Goal: Task Accomplishment & Management: Manage account settings

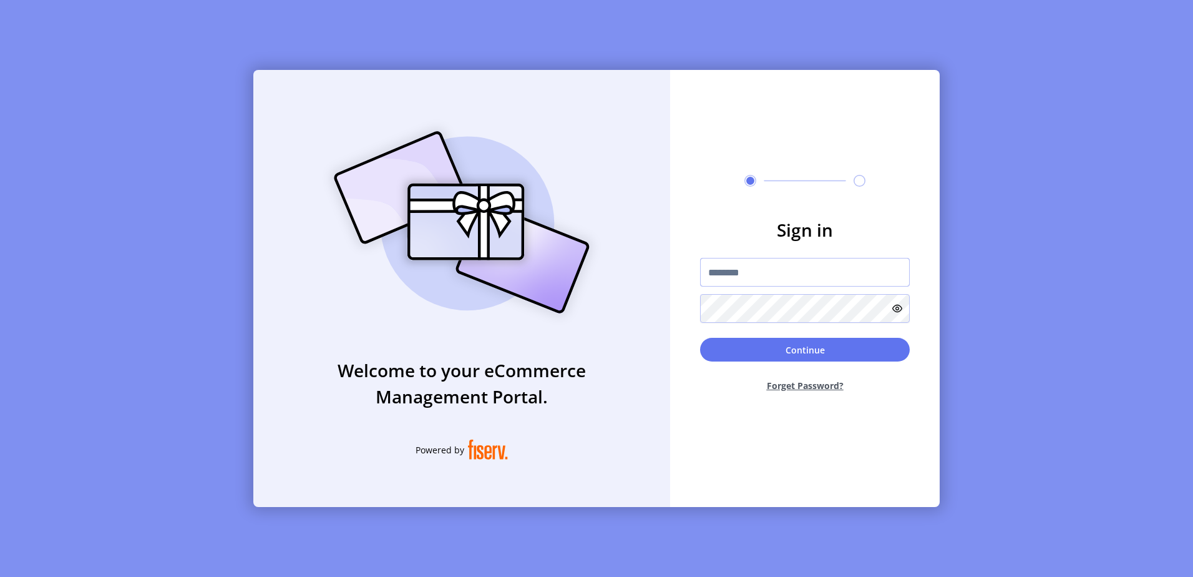
type input "**********"
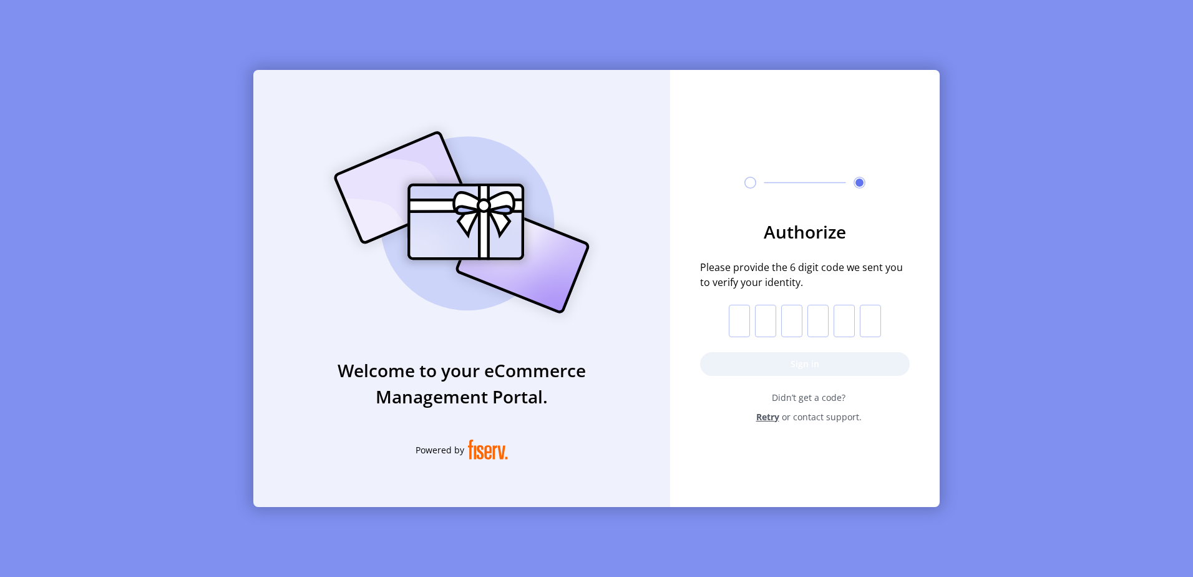
click at [739, 321] on input "text" at bounding box center [739, 321] width 21 height 32
type input "*"
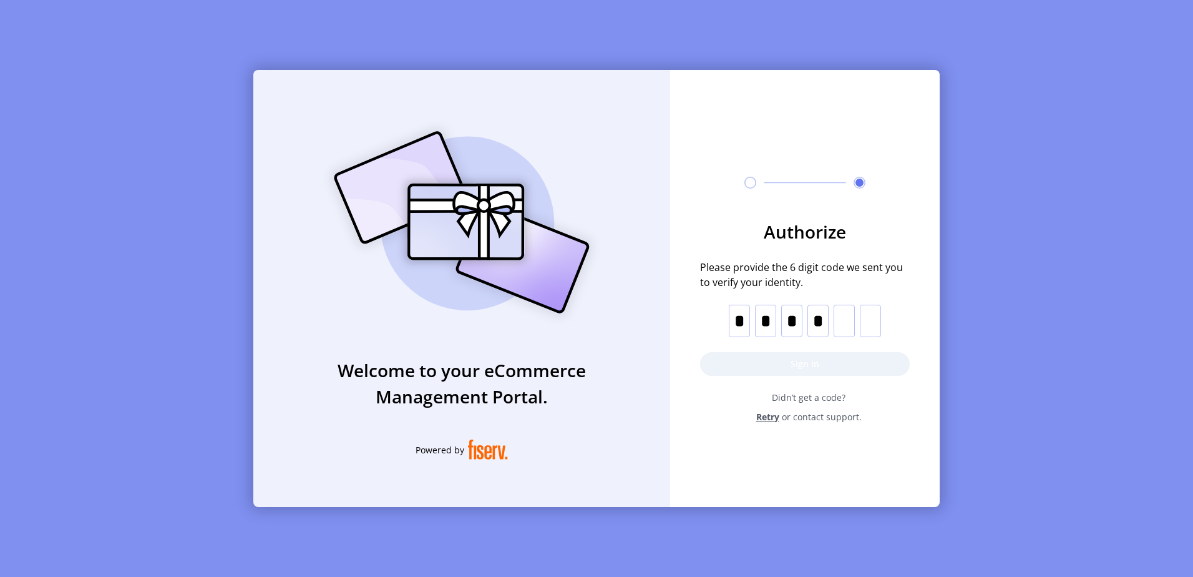
type input "*"
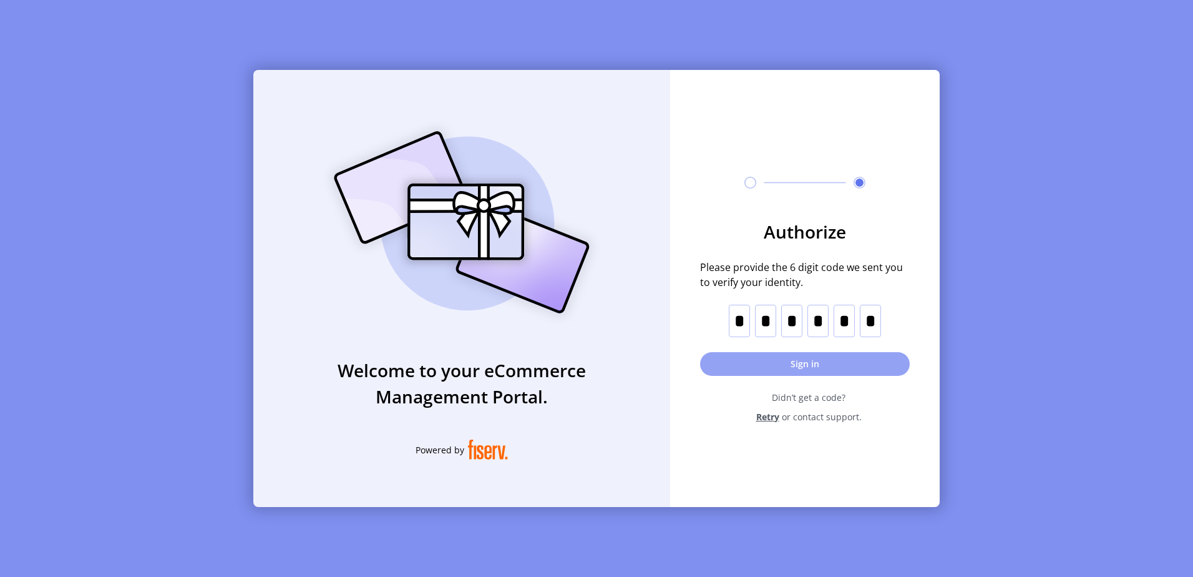
type input "*"
click at [823, 363] on button "Sign in" at bounding box center [805, 364] width 210 height 24
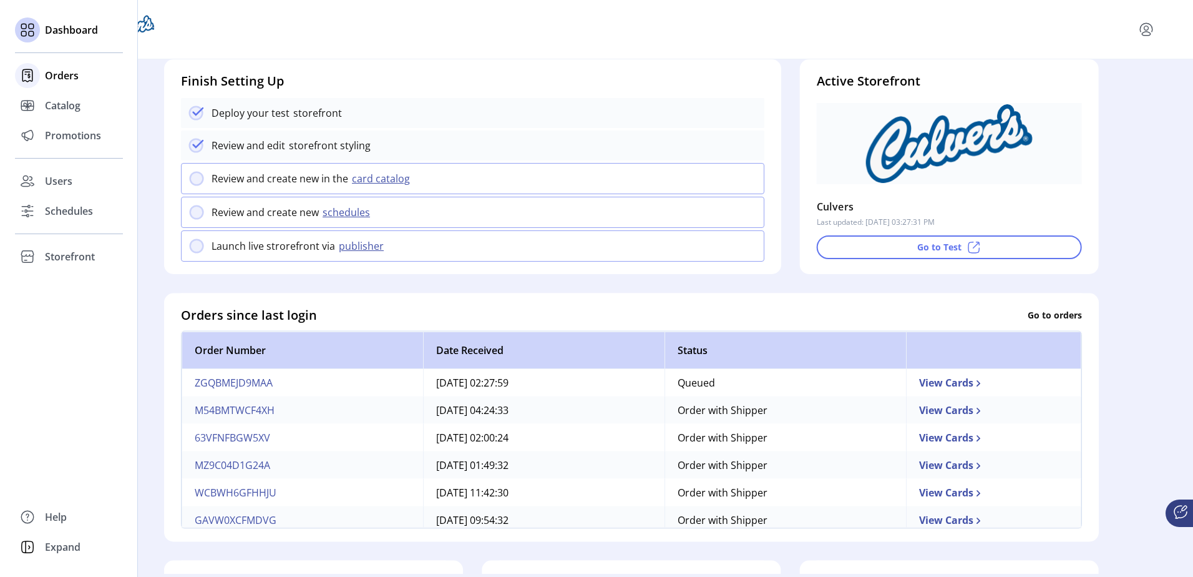
click at [56, 79] on span "Orders" at bounding box center [62, 75] width 34 height 15
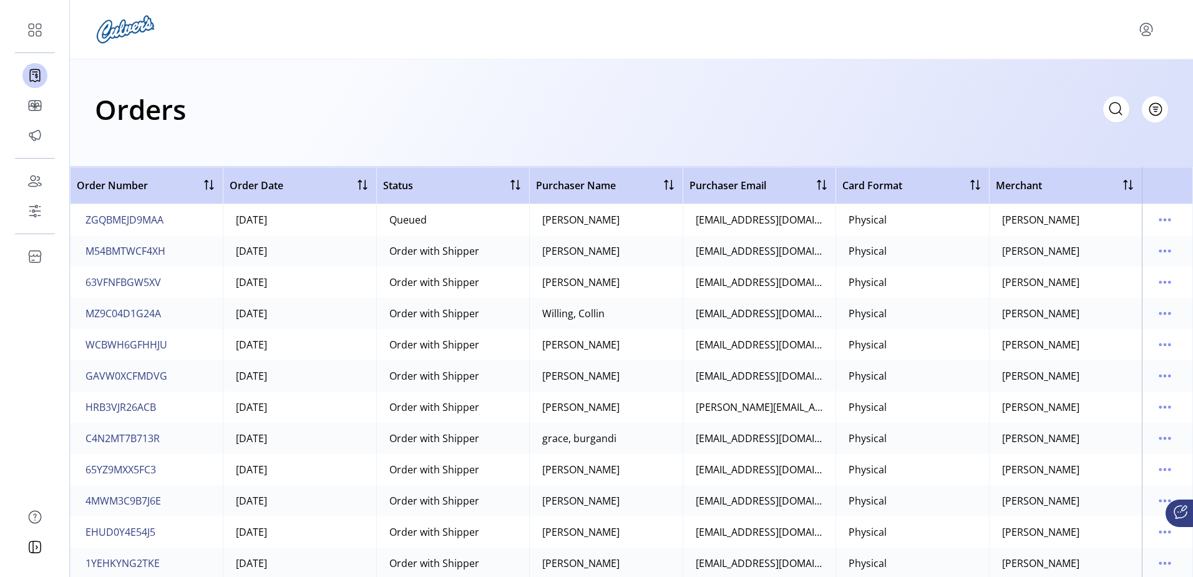
click at [1118, 109] on icon at bounding box center [1116, 109] width 20 height 20
type input "*******"
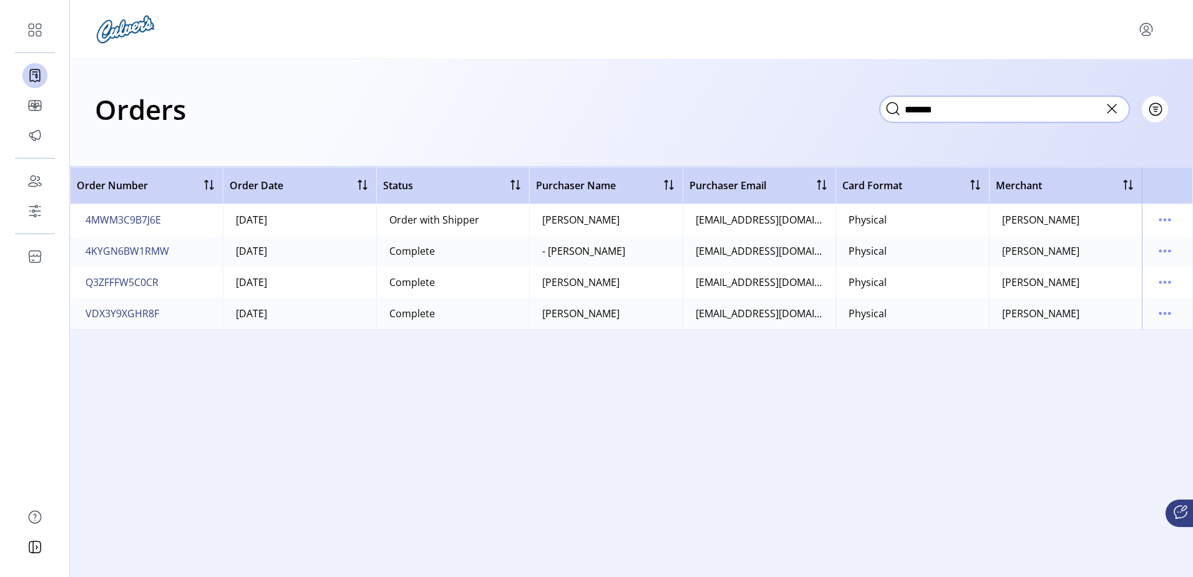
drag, startPoint x: 902, startPoint y: 101, endPoint x: 798, endPoint y: 105, distance: 103.7
click at [798, 105] on div "Orders ******* Filter Focused All Orders" at bounding box center [631, 109] width 1073 height 44
type input "******"
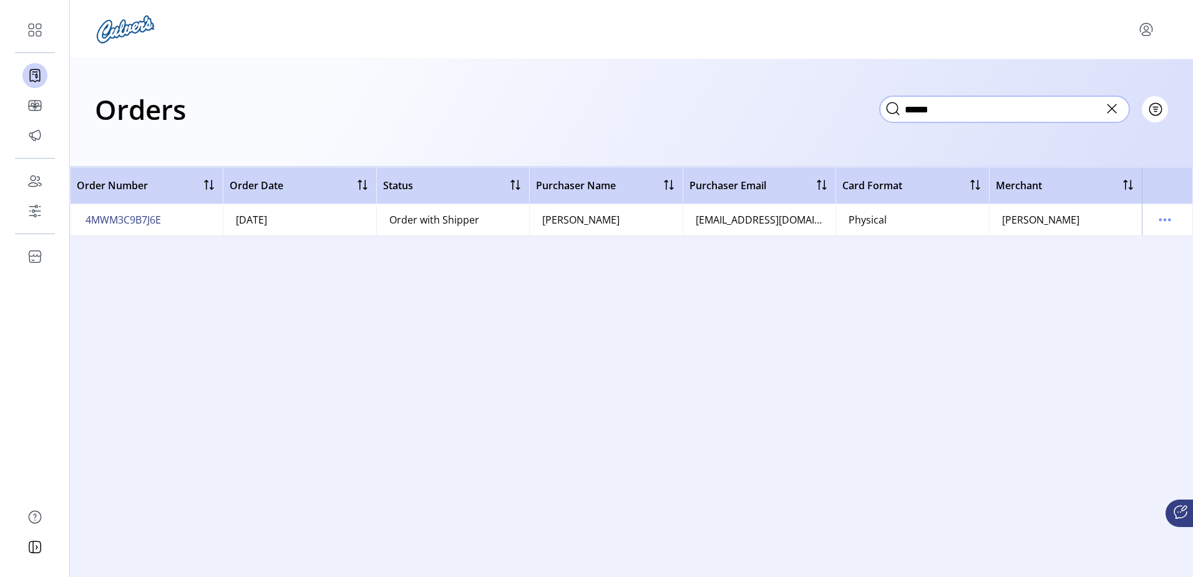
click at [836, 102] on div "Orders ****** Filter Focused All Orders" at bounding box center [631, 109] width 1073 height 44
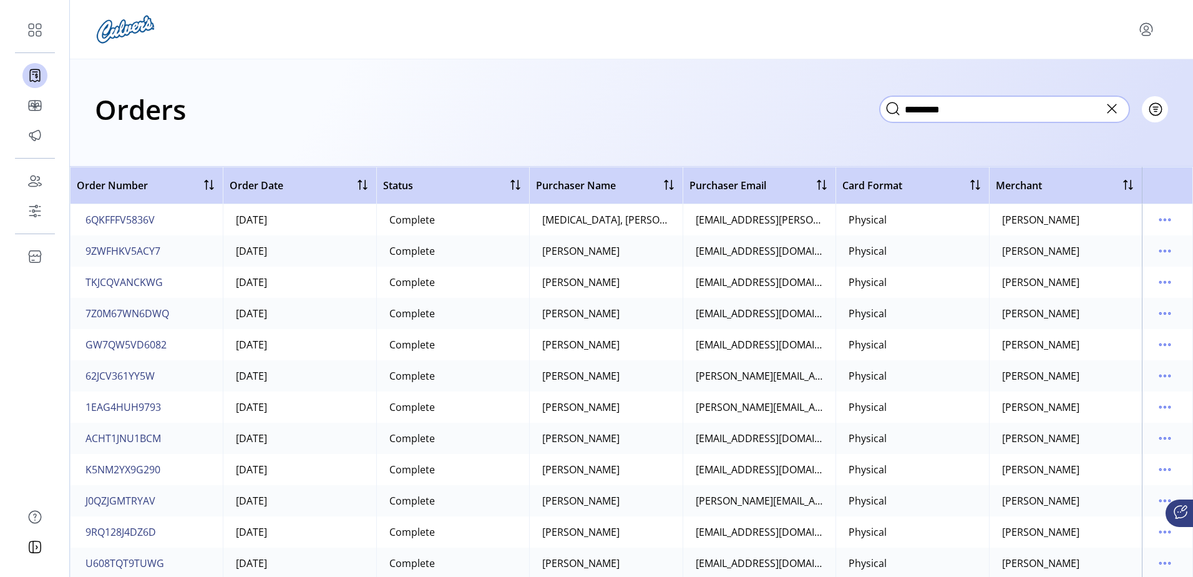
type input "**********"
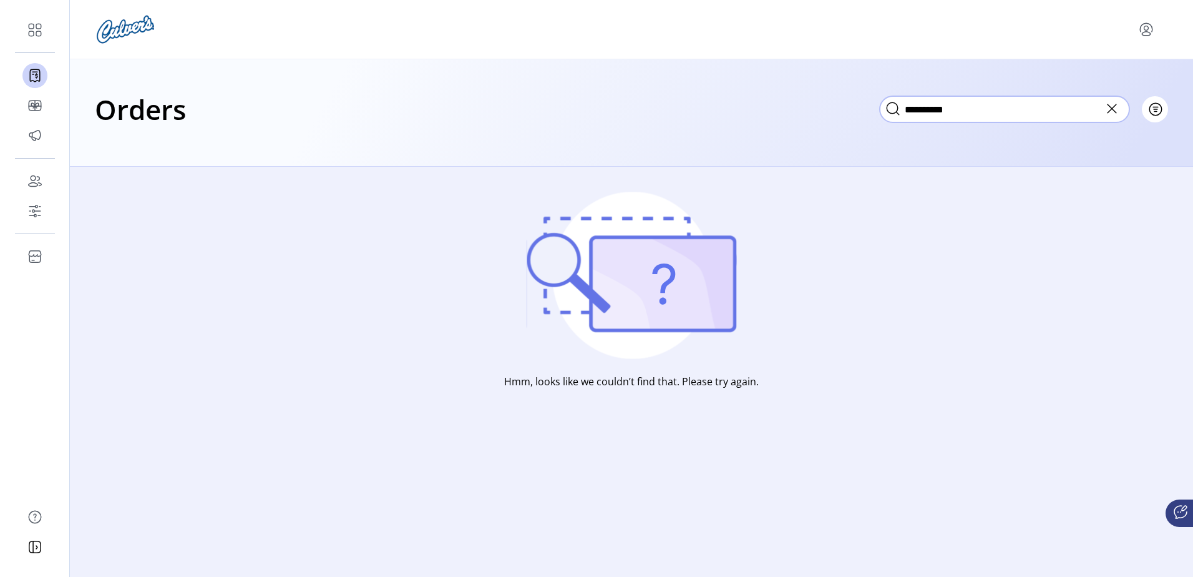
drag, startPoint x: 987, startPoint y: 109, endPoint x: 871, endPoint y: 109, distance: 115.5
click at [876, 107] on div "**********" at bounding box center [631, 109] width 1073 height 44
click at [747, 118] on div "Orders Filter Focused All Orders" at bounding box center [631, 109] width 1073 height 44
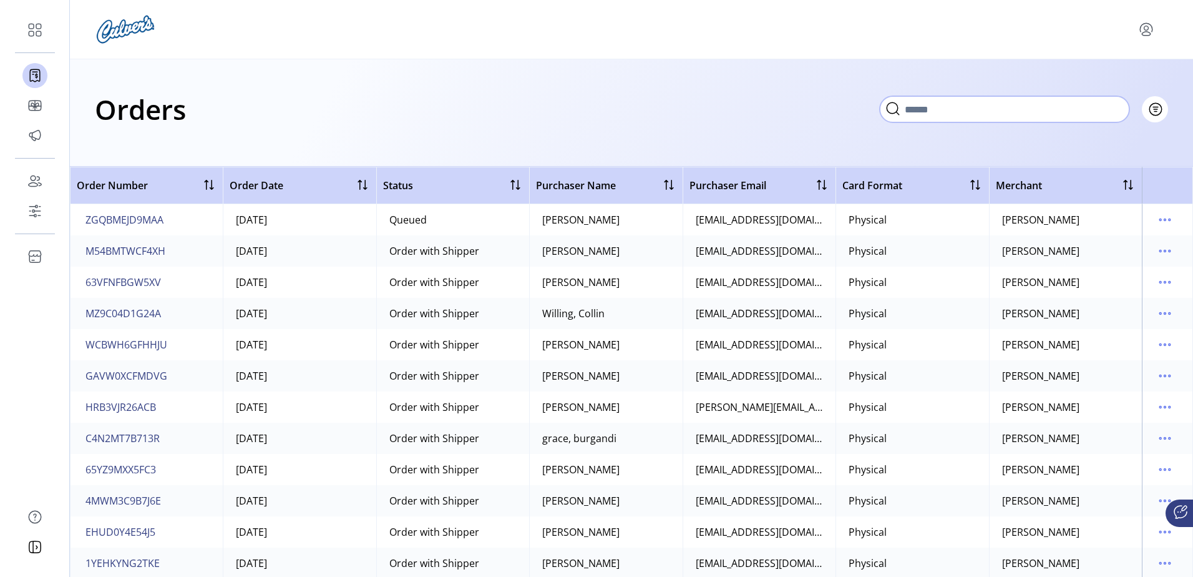
click at [1128, 107] on input "text" at bounding box center [1005, 109] width 250 height 26
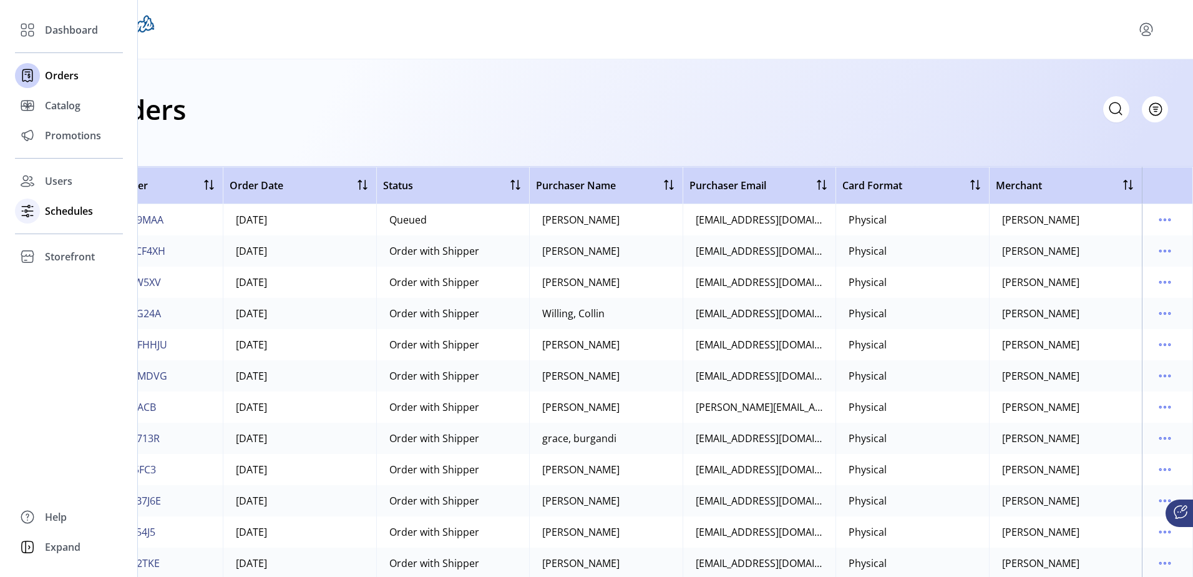
click at [59, 217] on span "Schedules" at bounding box center [69, 210] width 48 height 15
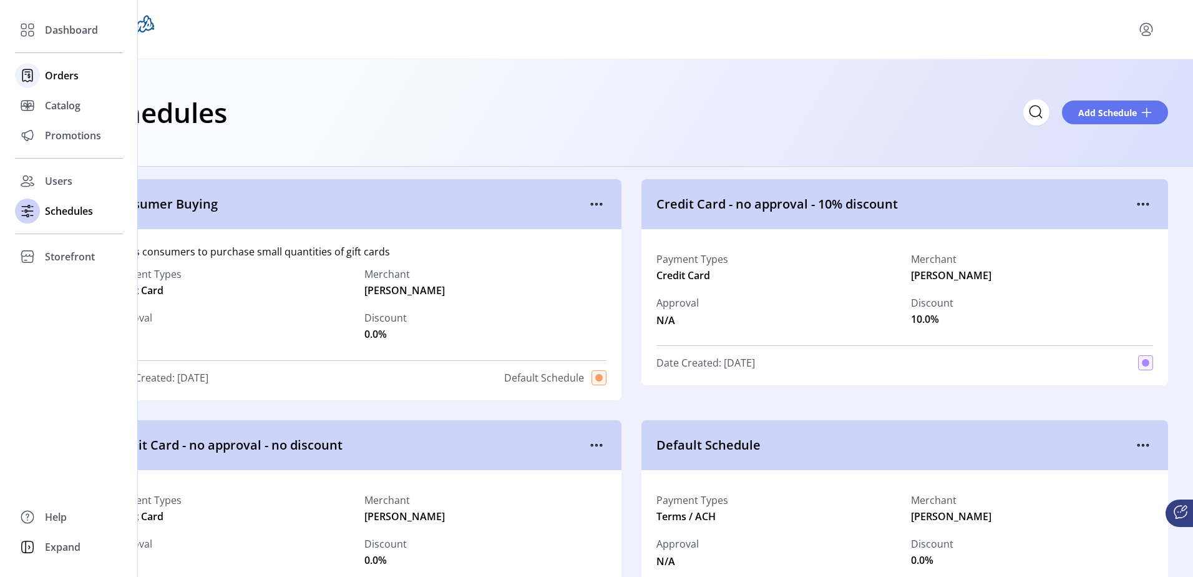
click at [47, 79] on span "Orders" at bounding box center [62, 75] width 34 height 15
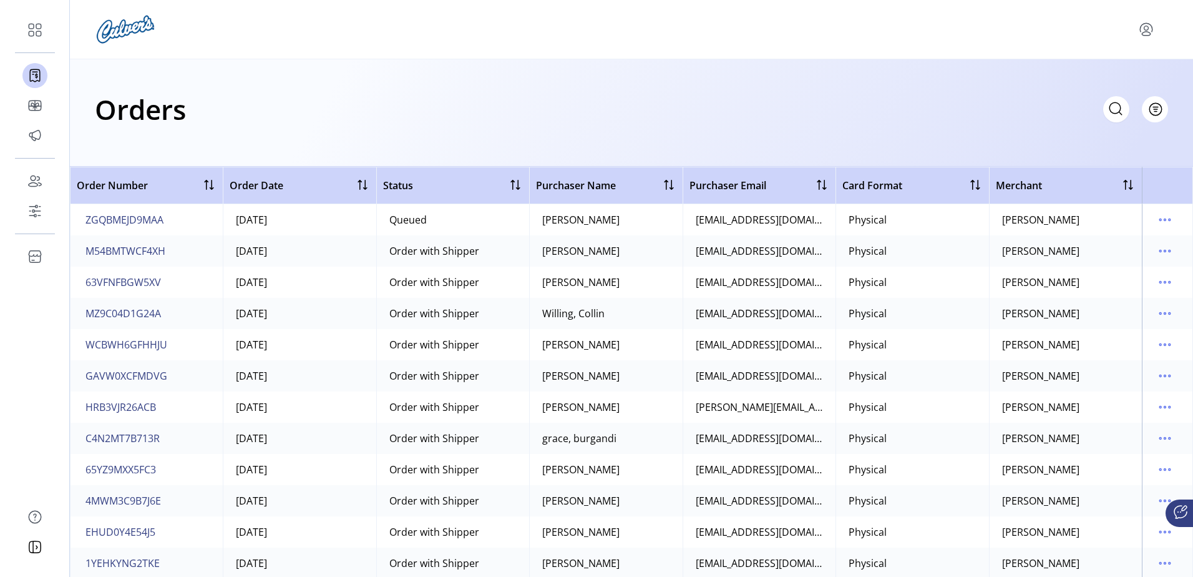
click at [326, 95] on div "Orders Filter Focused All Orders" at bounding box center [631, 109] width 1073 height 44
click at [797, 149] on div "Orders Filter Focused All Orders" at bounding box center [631, 112] width 1123 height 107
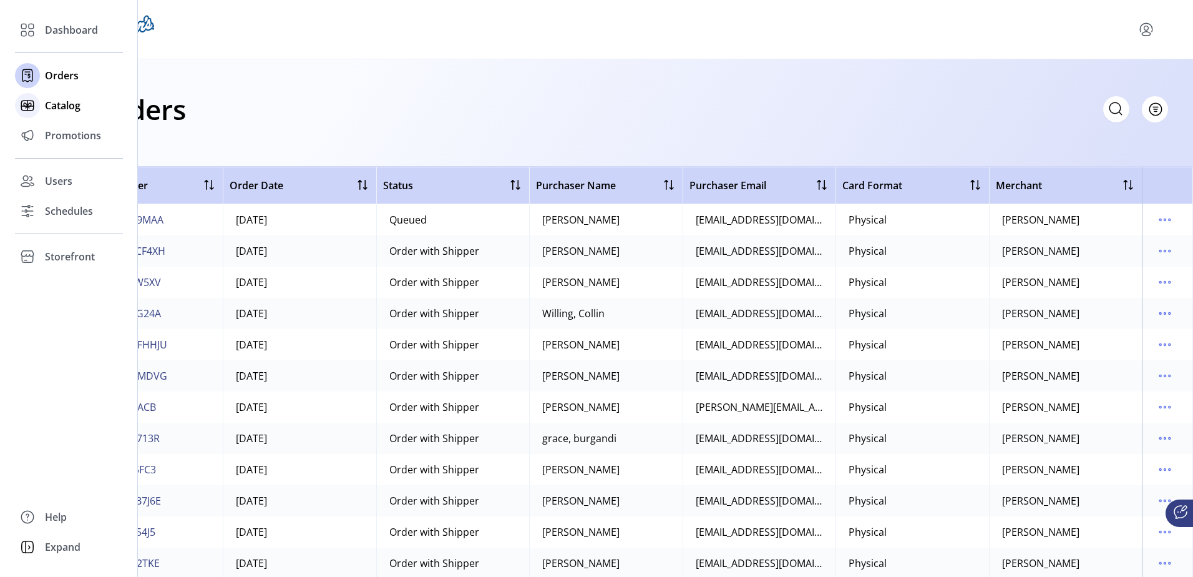
click at [62, 103] on span "Catalog" at bounding box center [63, 105] width 36 height 15
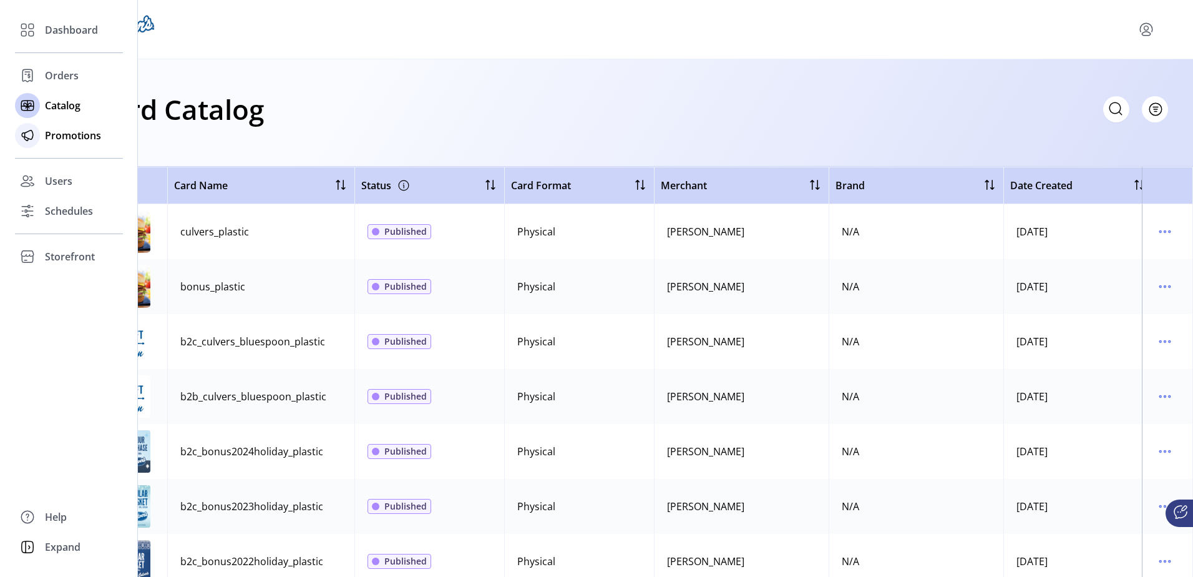
click at [31, 138] on icon at bounding box center [27, 135] width 20 height 20
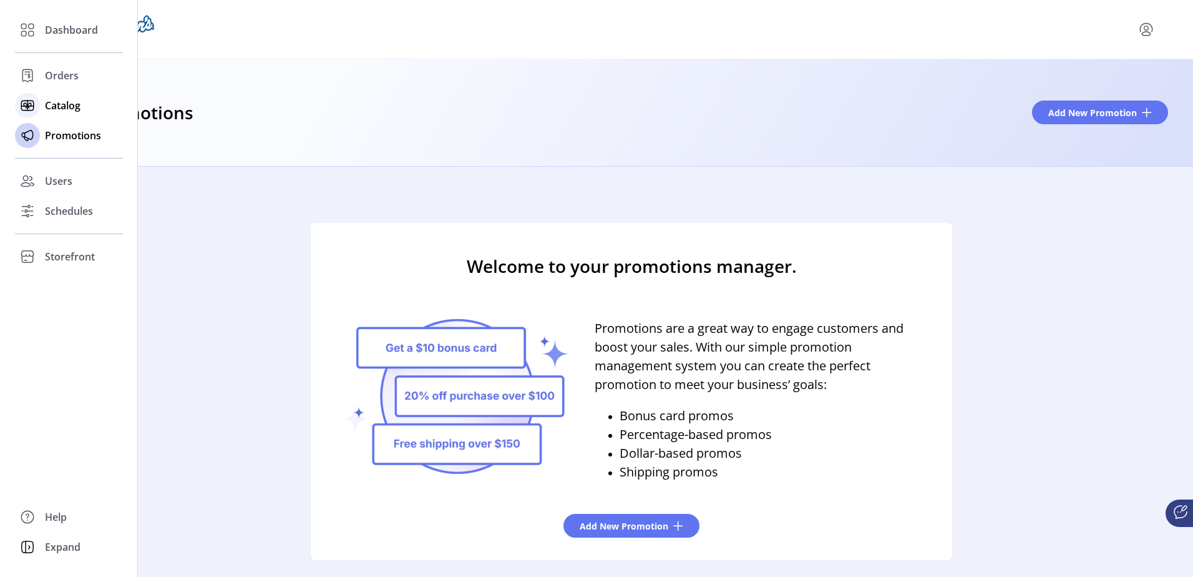
click at [60, 110] on span "Catalog" at bounding box center [63, 105] width 36 height 15
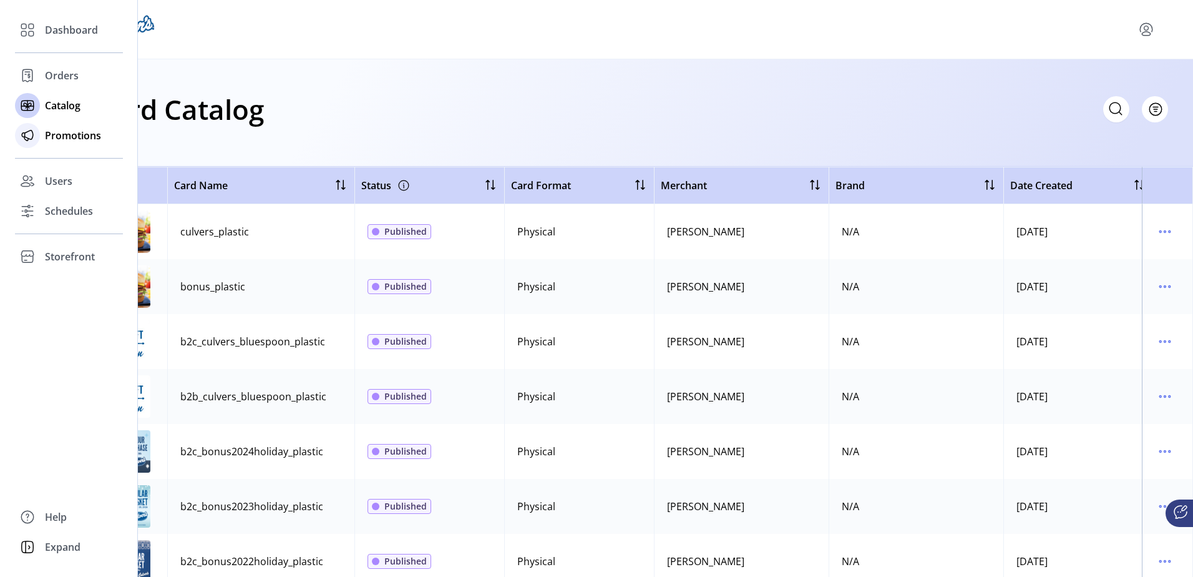
click at [79, 136] on span "Promotions" at bounding box center [73, 135] width 56 height 15
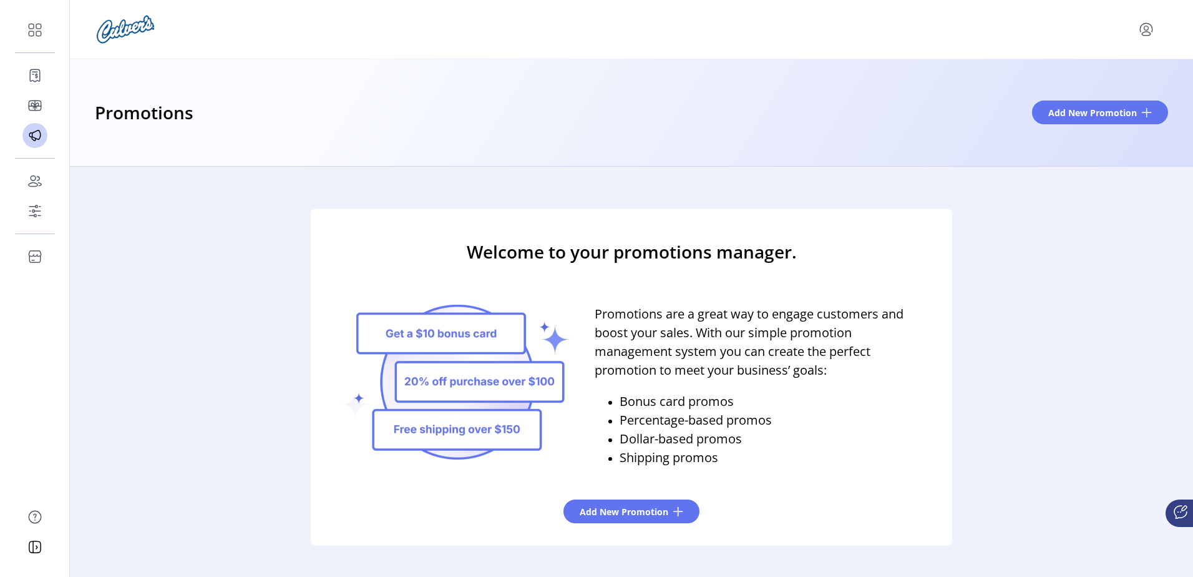
scroll to position [20, 0]
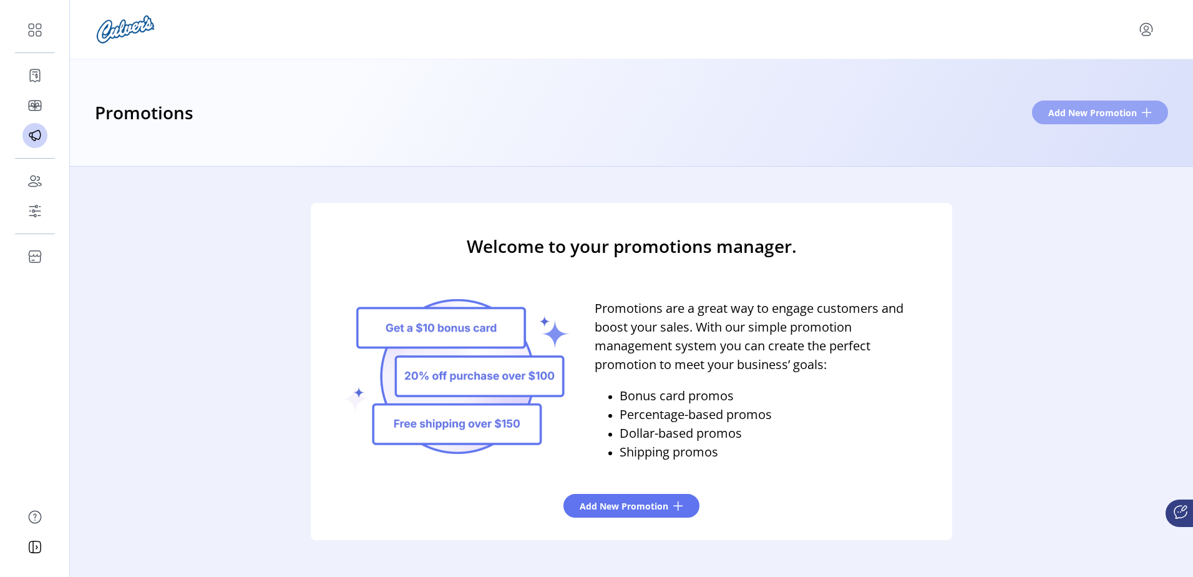
click at [1082, 109] on span "Add New Promotion" at bounding box center [1093, 112] width 89 height 13
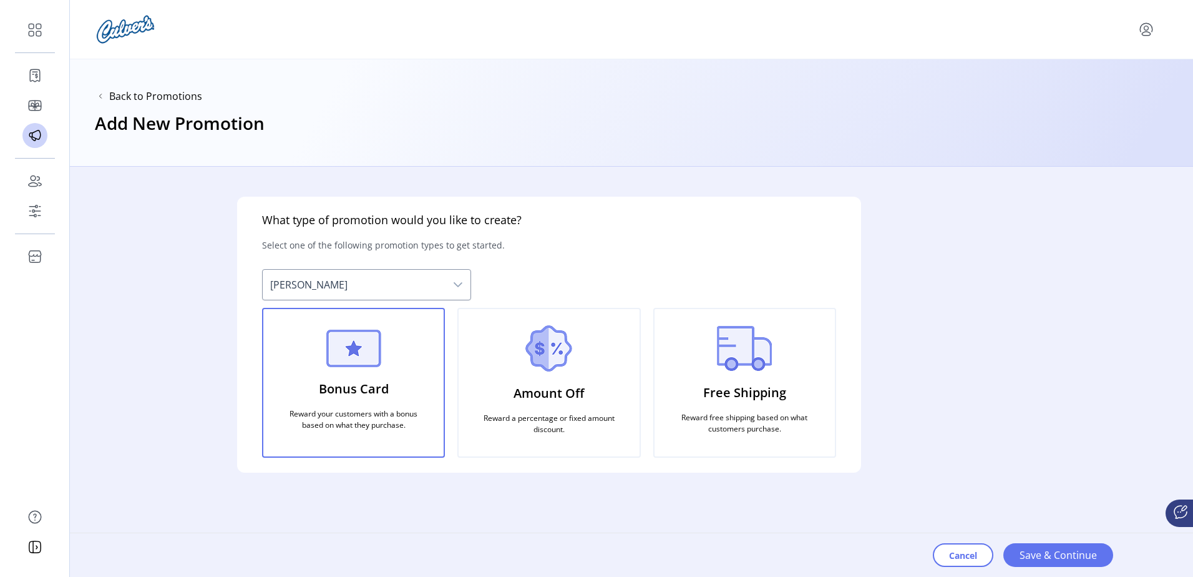
click at [464, 288] on div "dropdown trigger" at bounding box center [458, 285] width 25 height 30
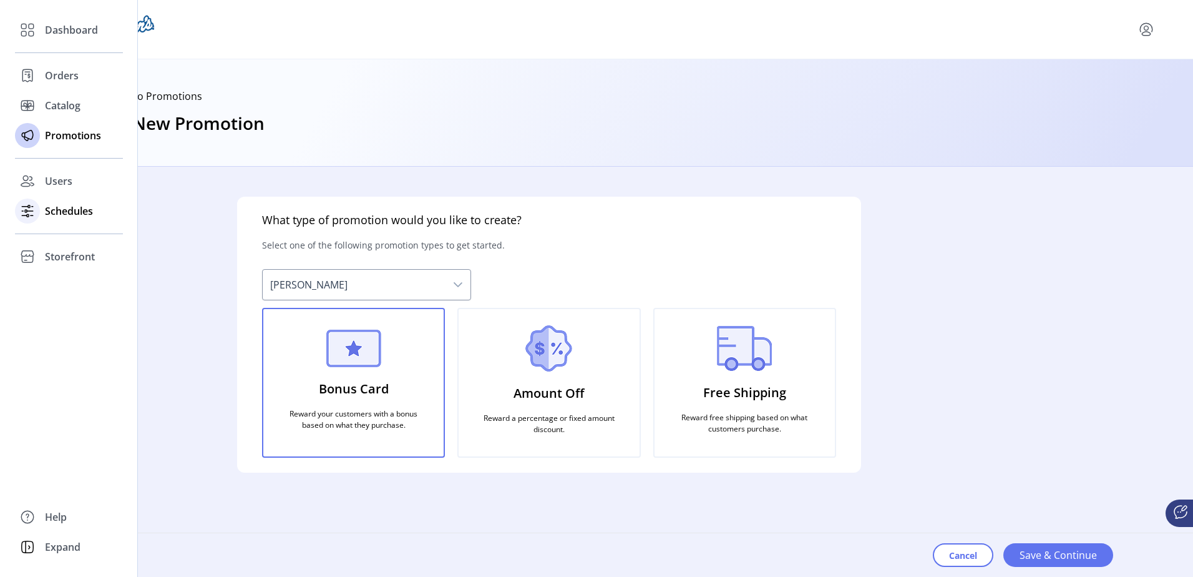
click at [28, 207] on icon at bounding box center [29, 206] width 2 height 2
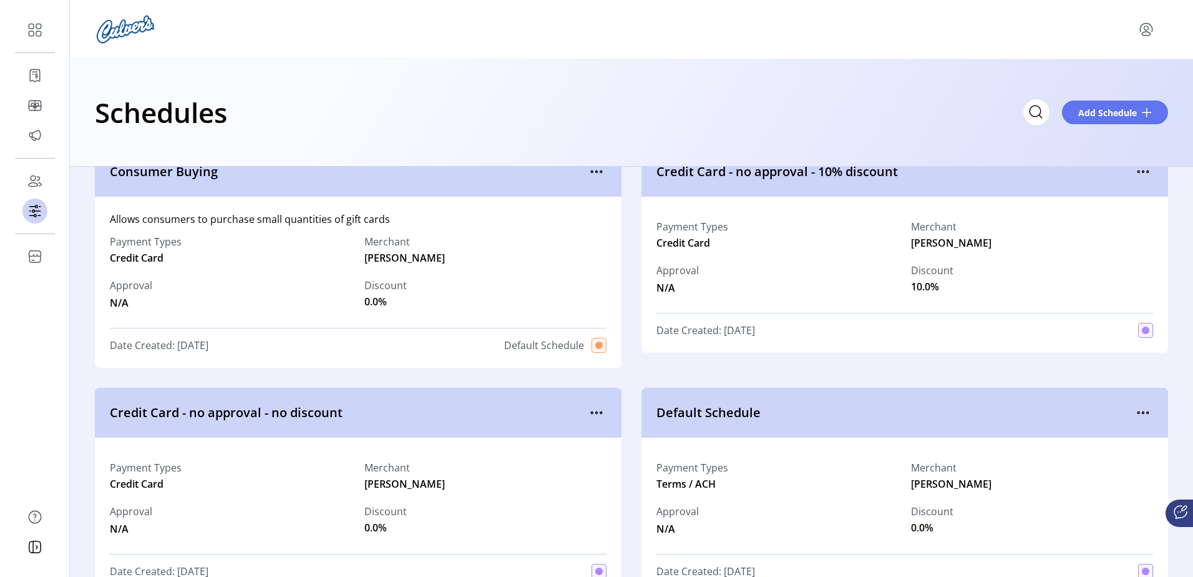
scroll to position [62, 0]
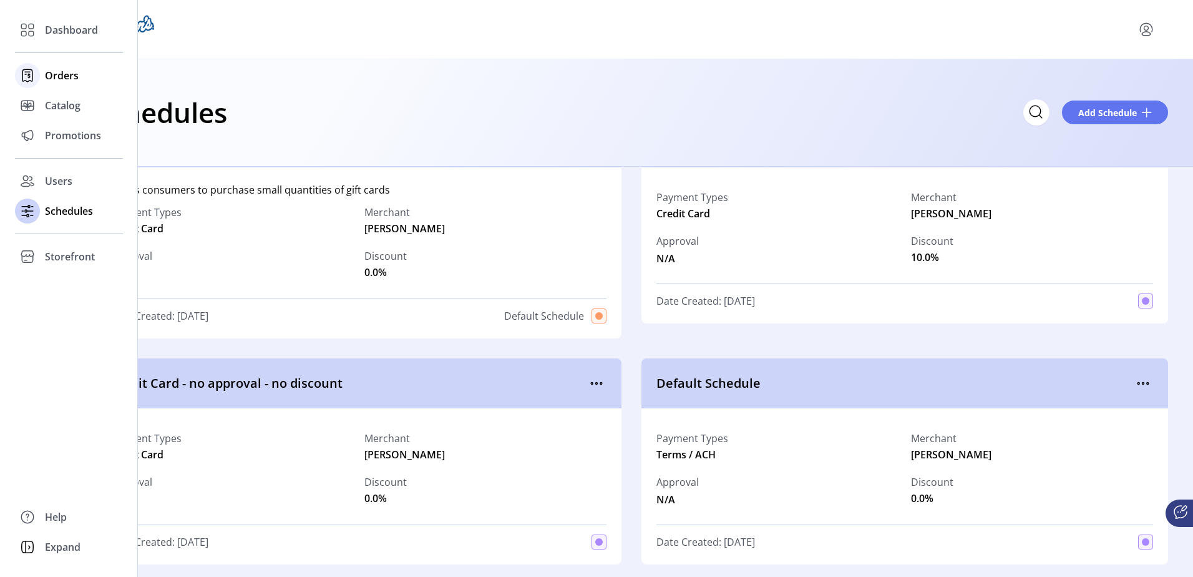
click at [42, 81] on div "Orders" at bounding box center [69, 76] width 108 height 30
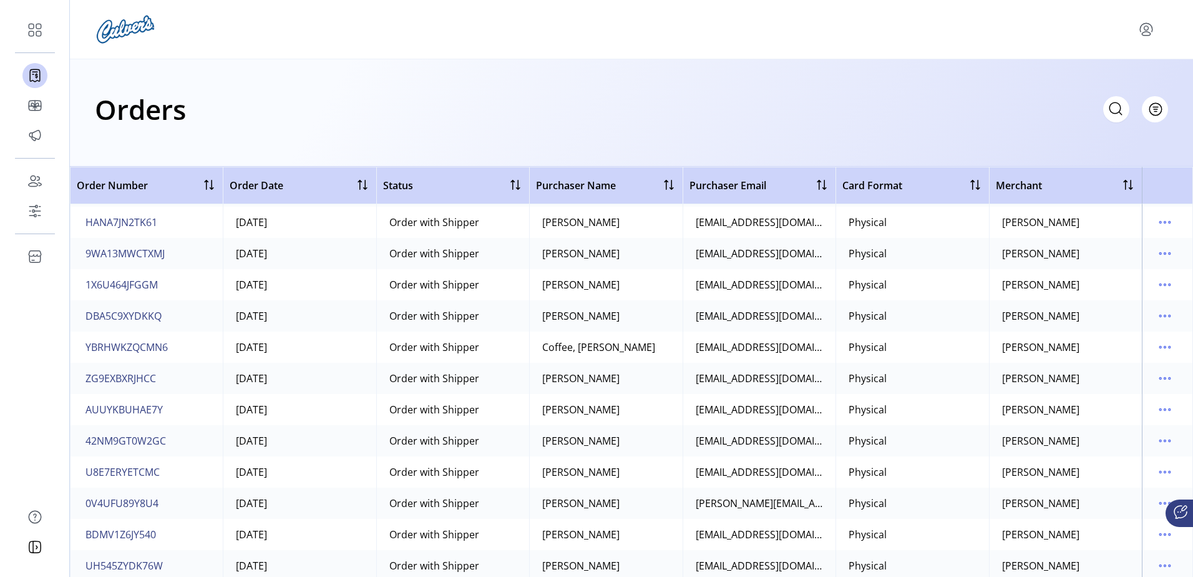
scroll to position [687, 0]
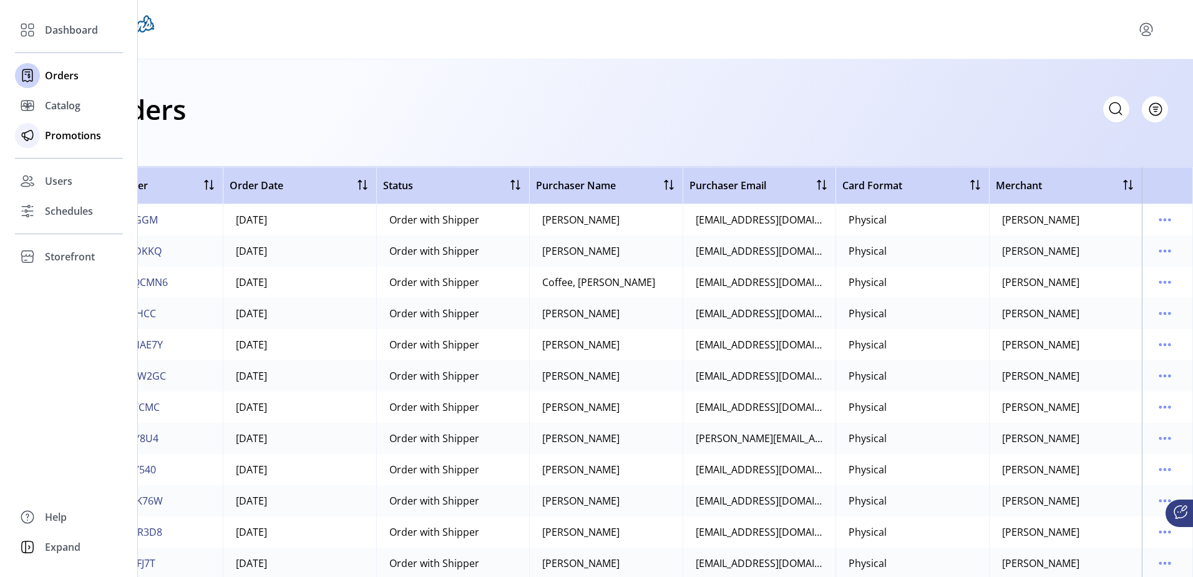
click at [26, 135] on icon at bounding box center [27, 135] width 20 height 20
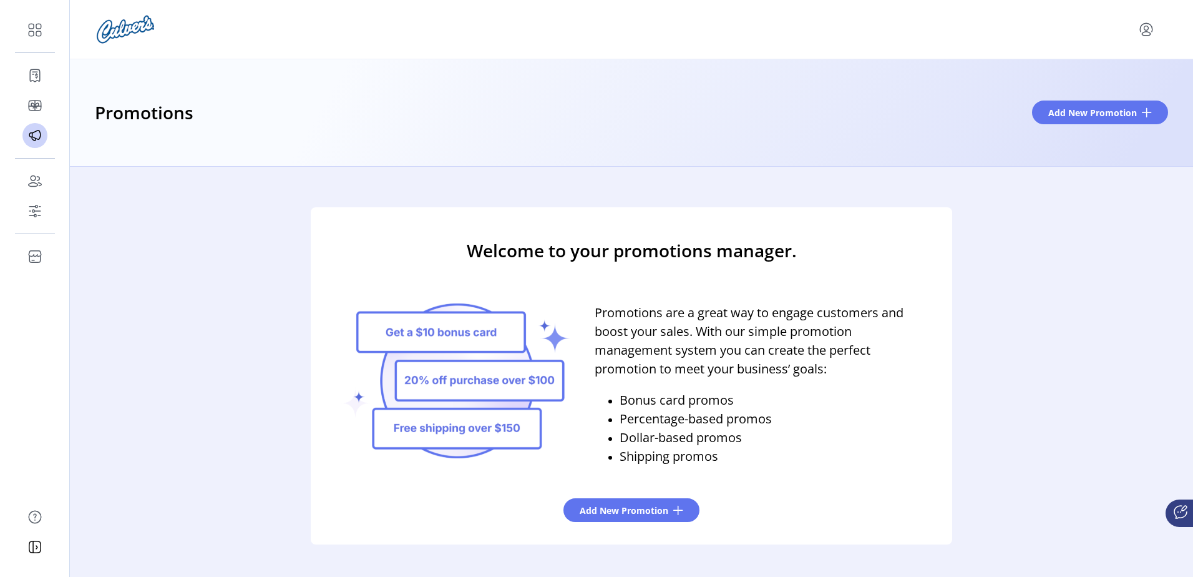
scroll to position [20, 0]
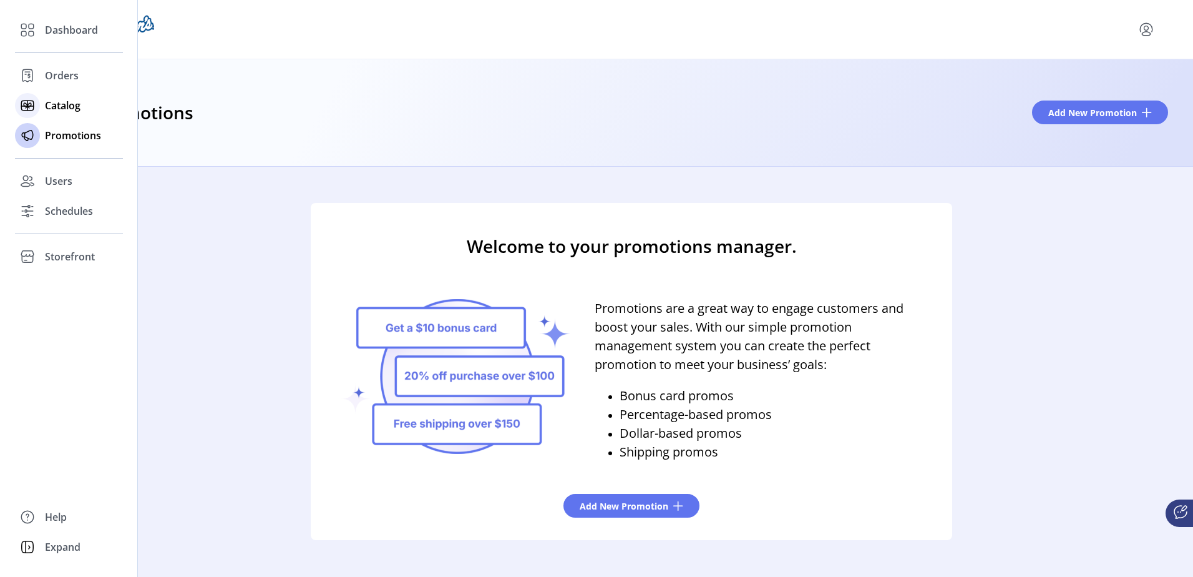
click at [46, 104] on span "Catalog" at bounding box center [63, 105] width 36 height 15
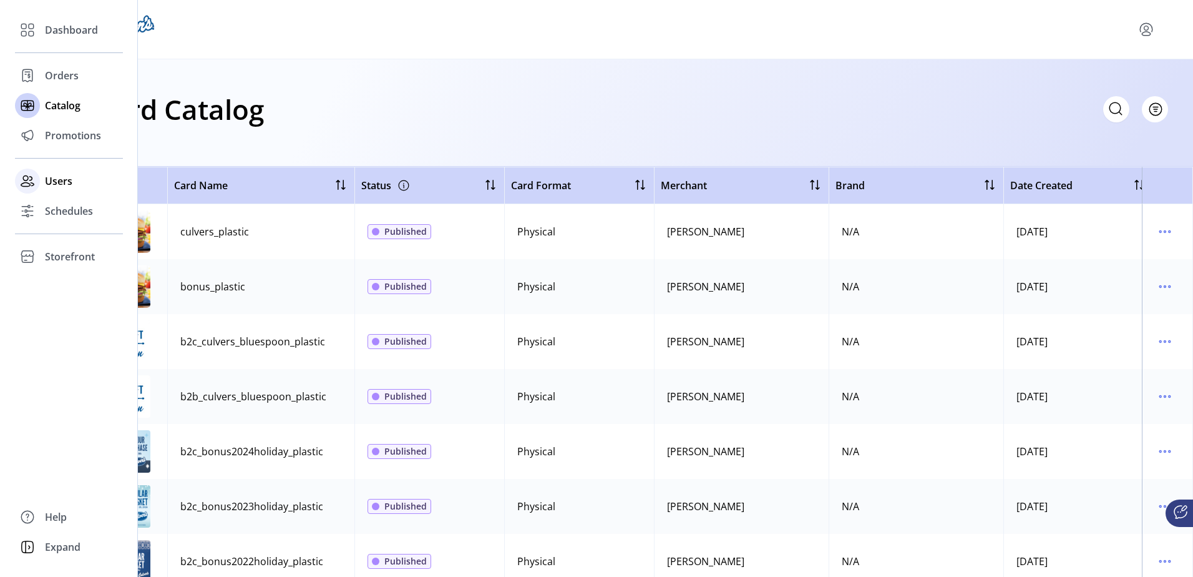
click at [52, 182] on span "Users" at bounding box center [58, 181] width 27 height 15
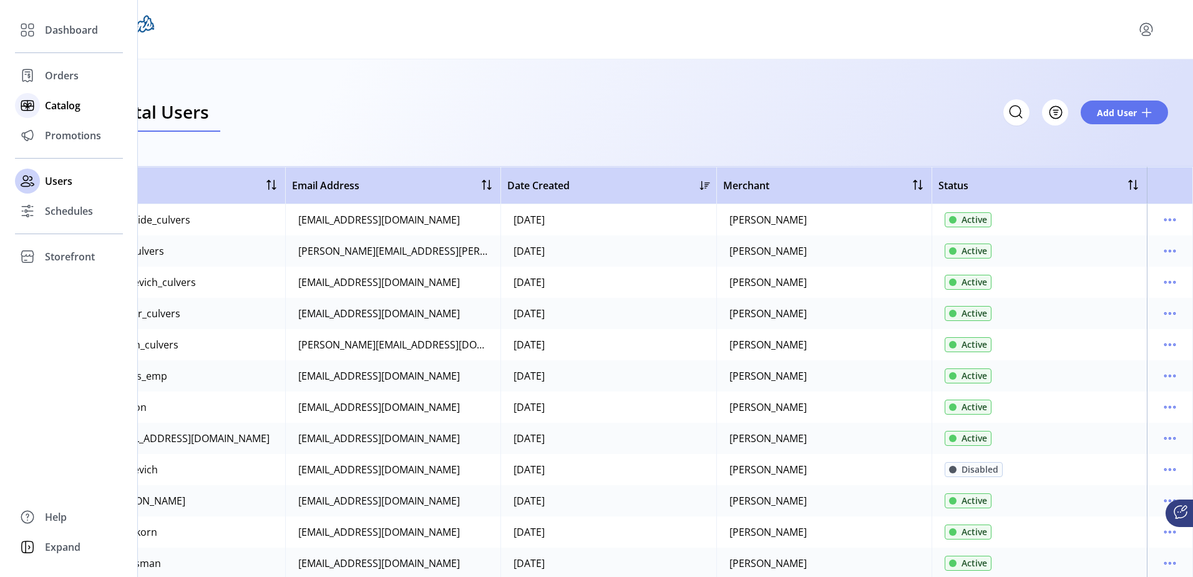
click at [30, 110] on icon at bounding box center [27, 105] width 12 height 10
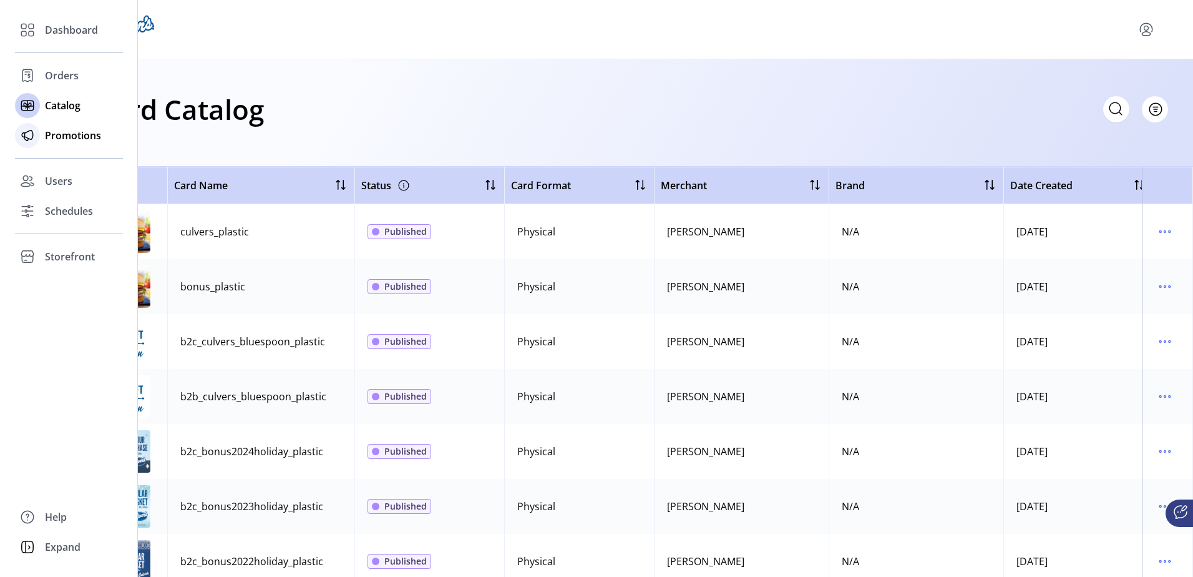
click at [38, 138] on div at bounding box center [27, 135] width 25 height 25
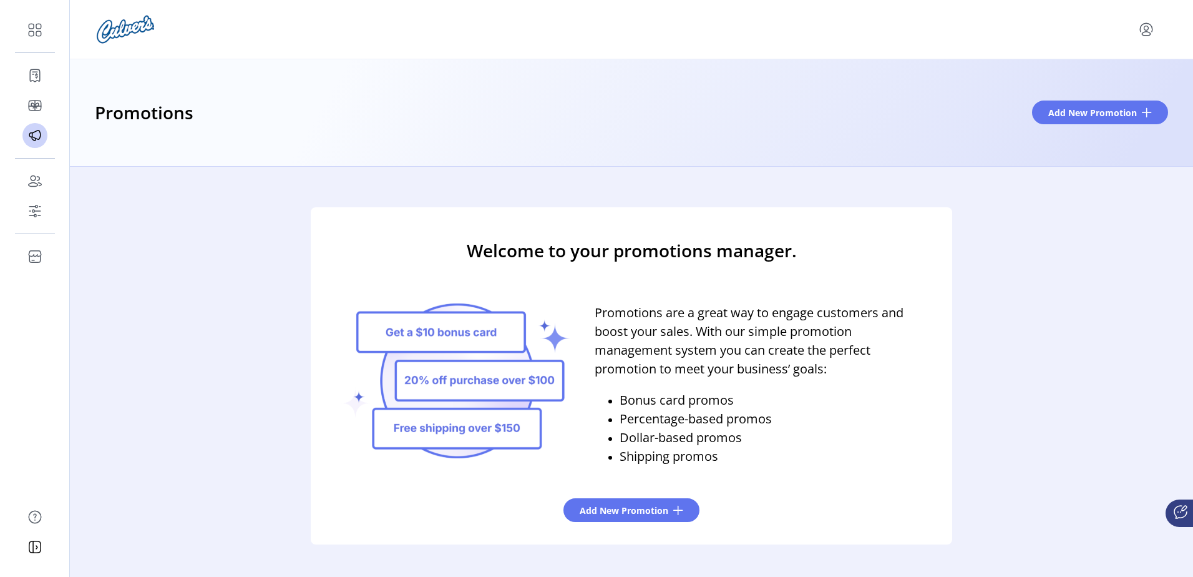
scroll to position [20, 0]
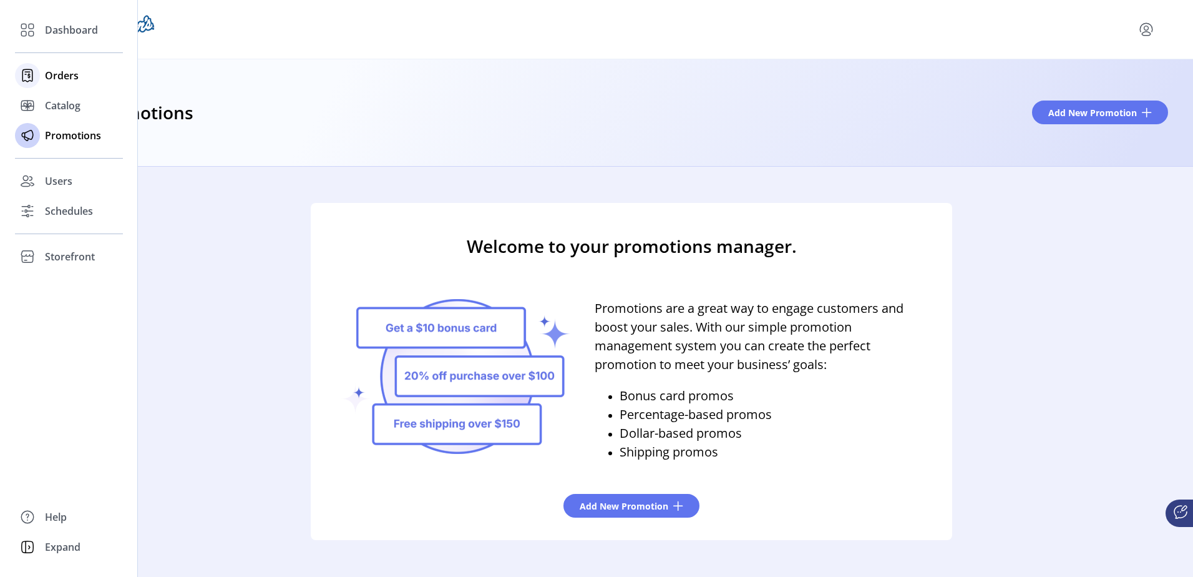
click at [69, 84] on div "Orders" at bounding box center [69, 76] width 108 height 30
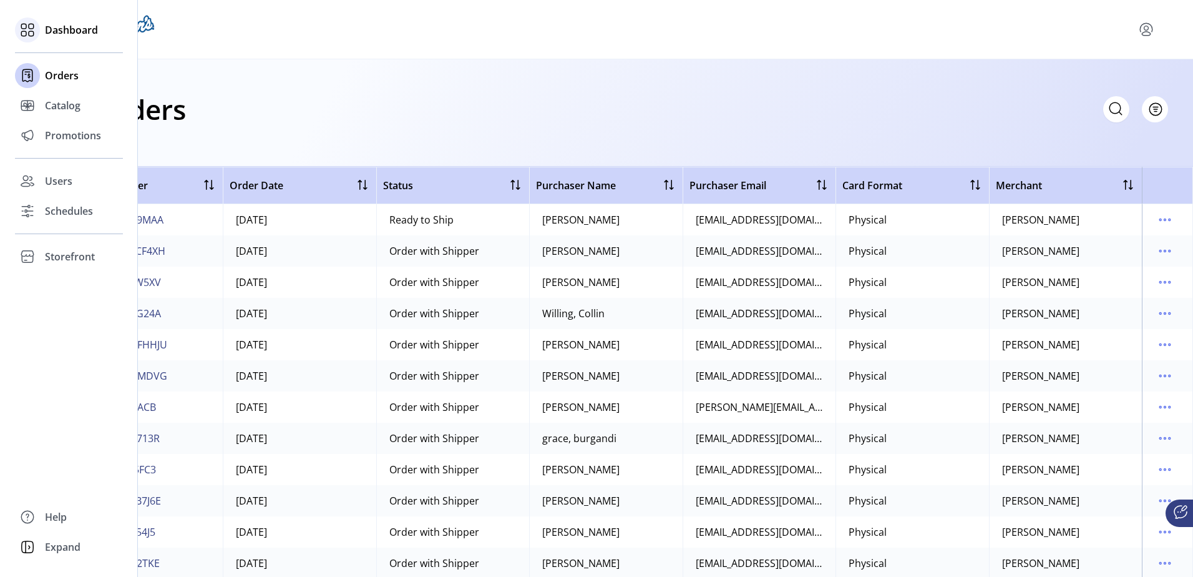
click at [34, 31] on icon at bounding box center [27, 30] width 20 height 20
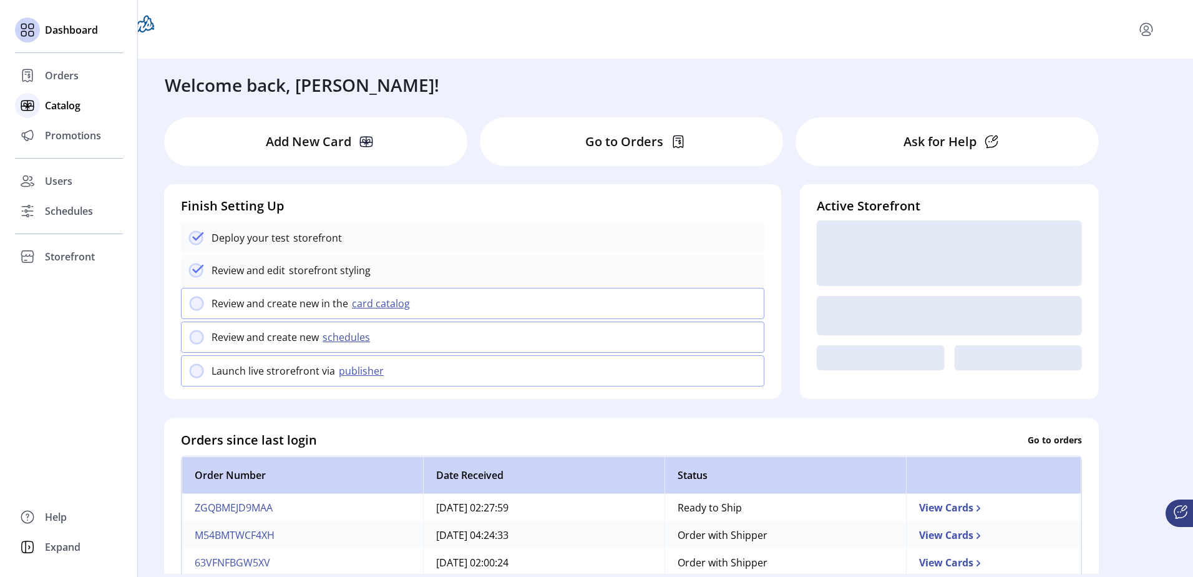
click at [32, 106] on icon at bounding box center [27, 106] width 12 height 0
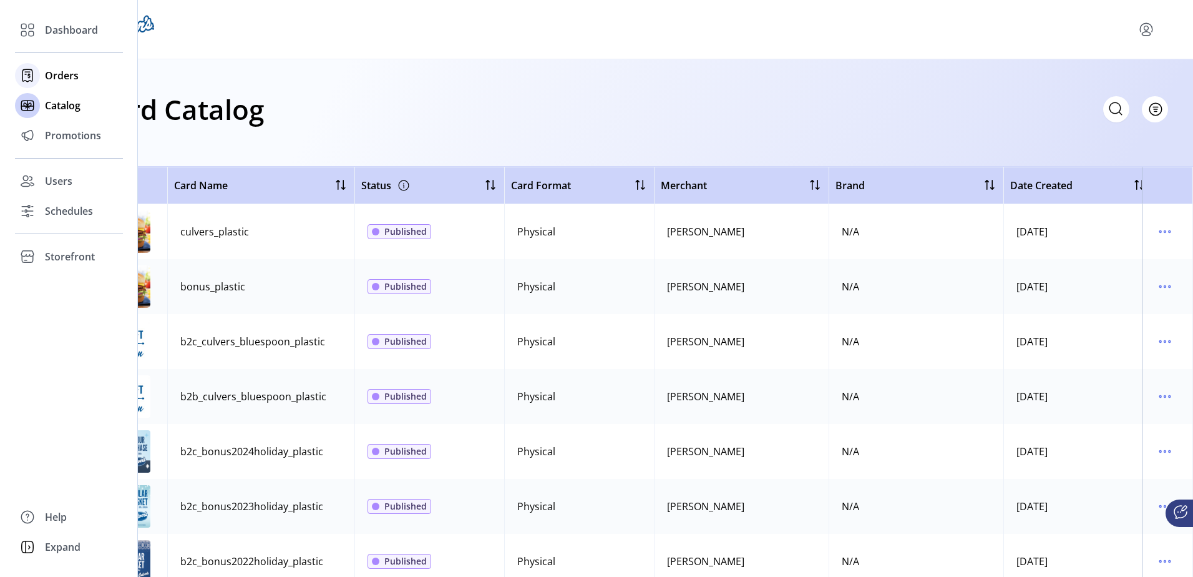
click at [30, 73] on icon at bounding box center [27, 76] width 20 height 20
